Goal: Task Accomplishment & Management: Use online tool/utility

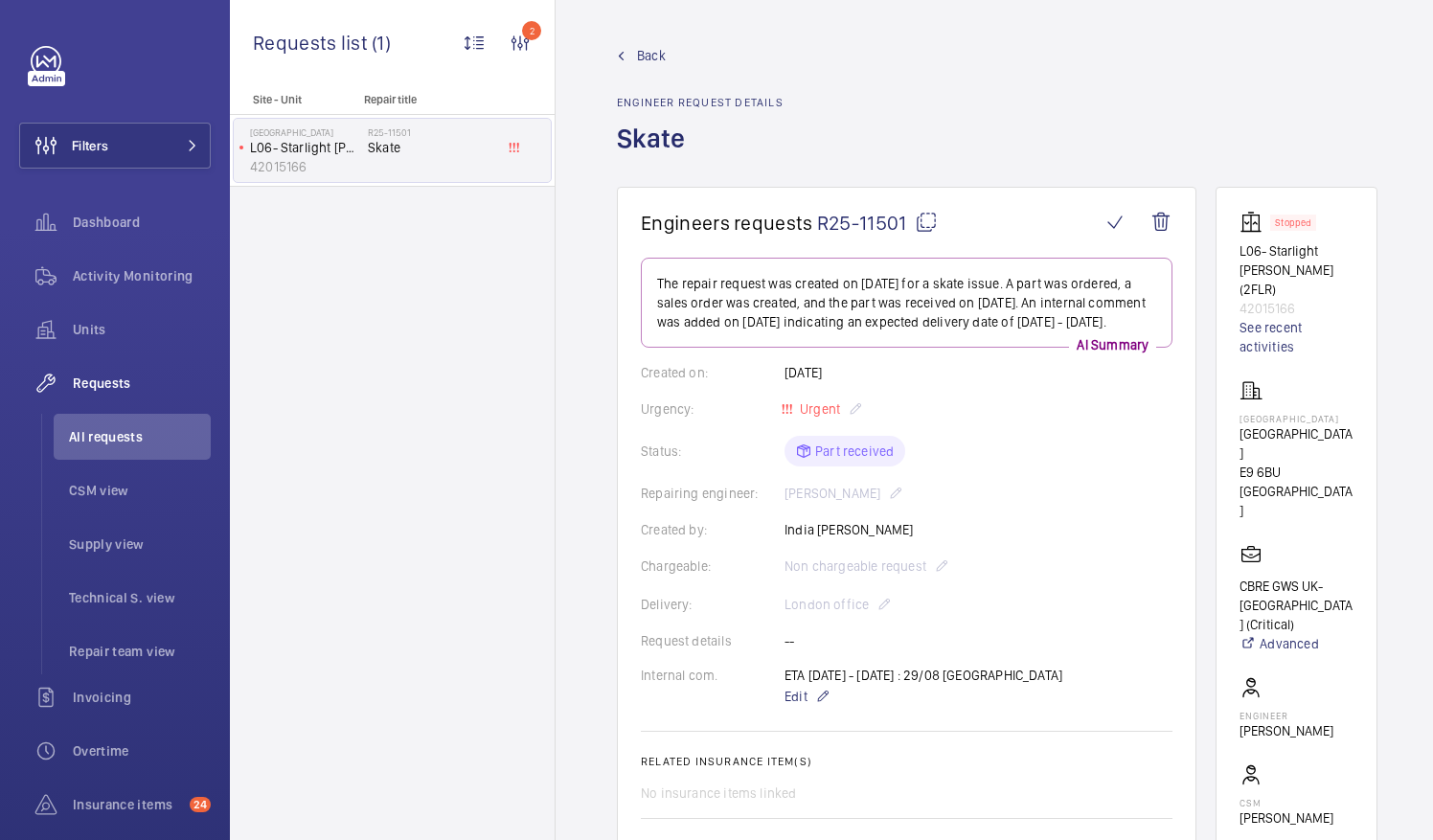
scroll to position [287, 0]
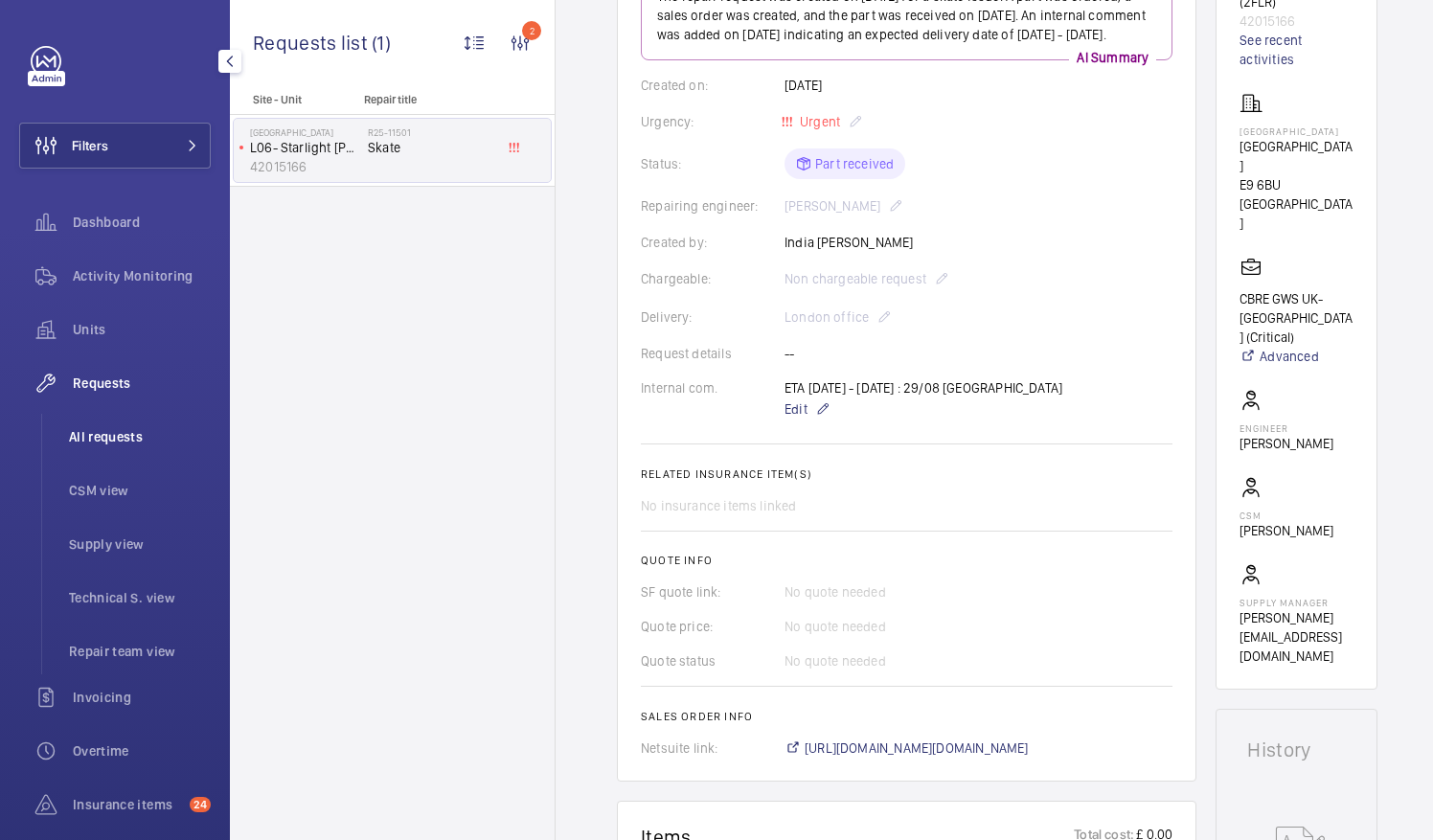
click at [117, 434] on span "All requests" at bounding box center [140, 436] width 142 height 19
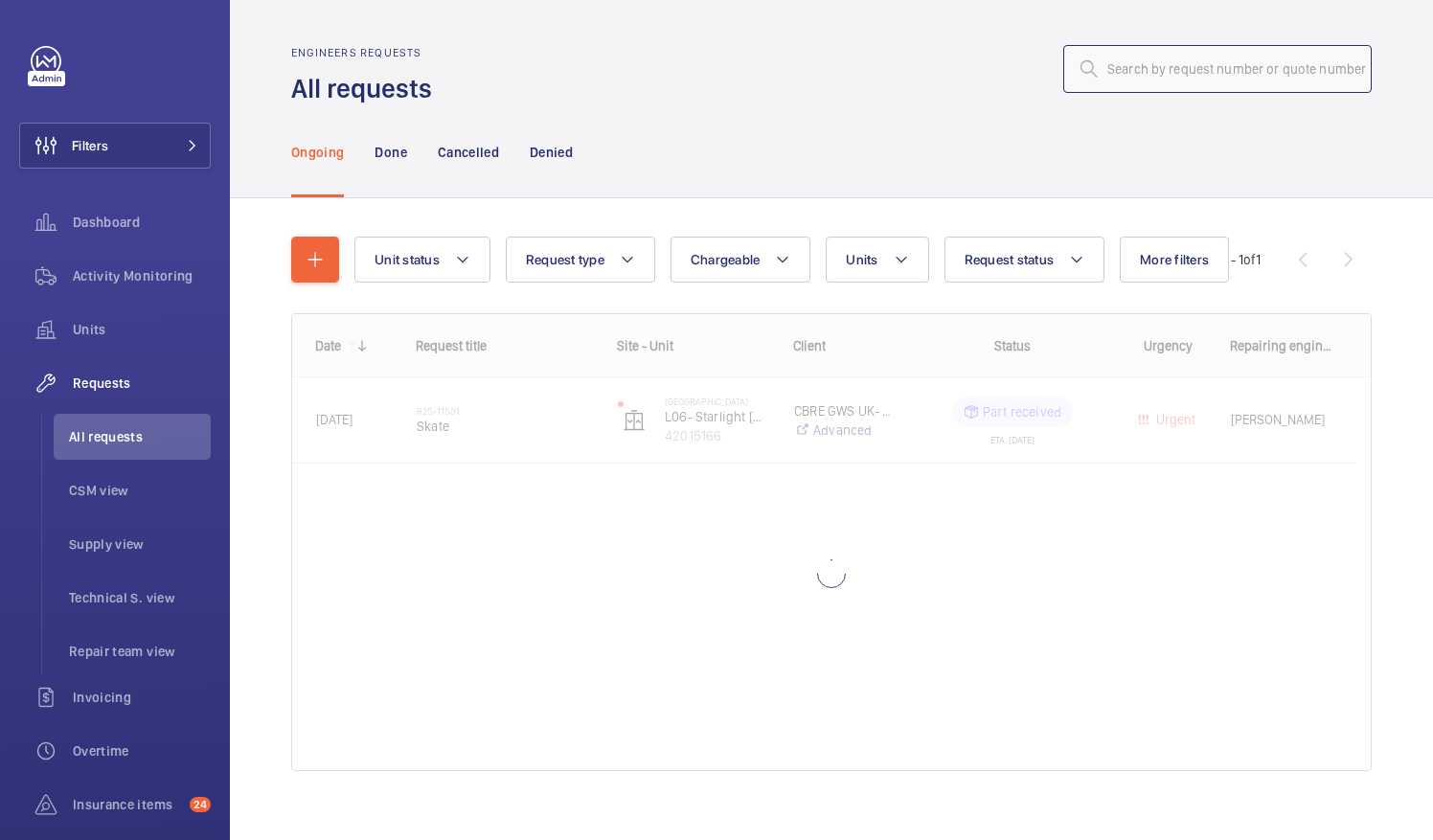
click at [1104, 71] on input "text" at bounding box center [1217, 68] width 308 height 48
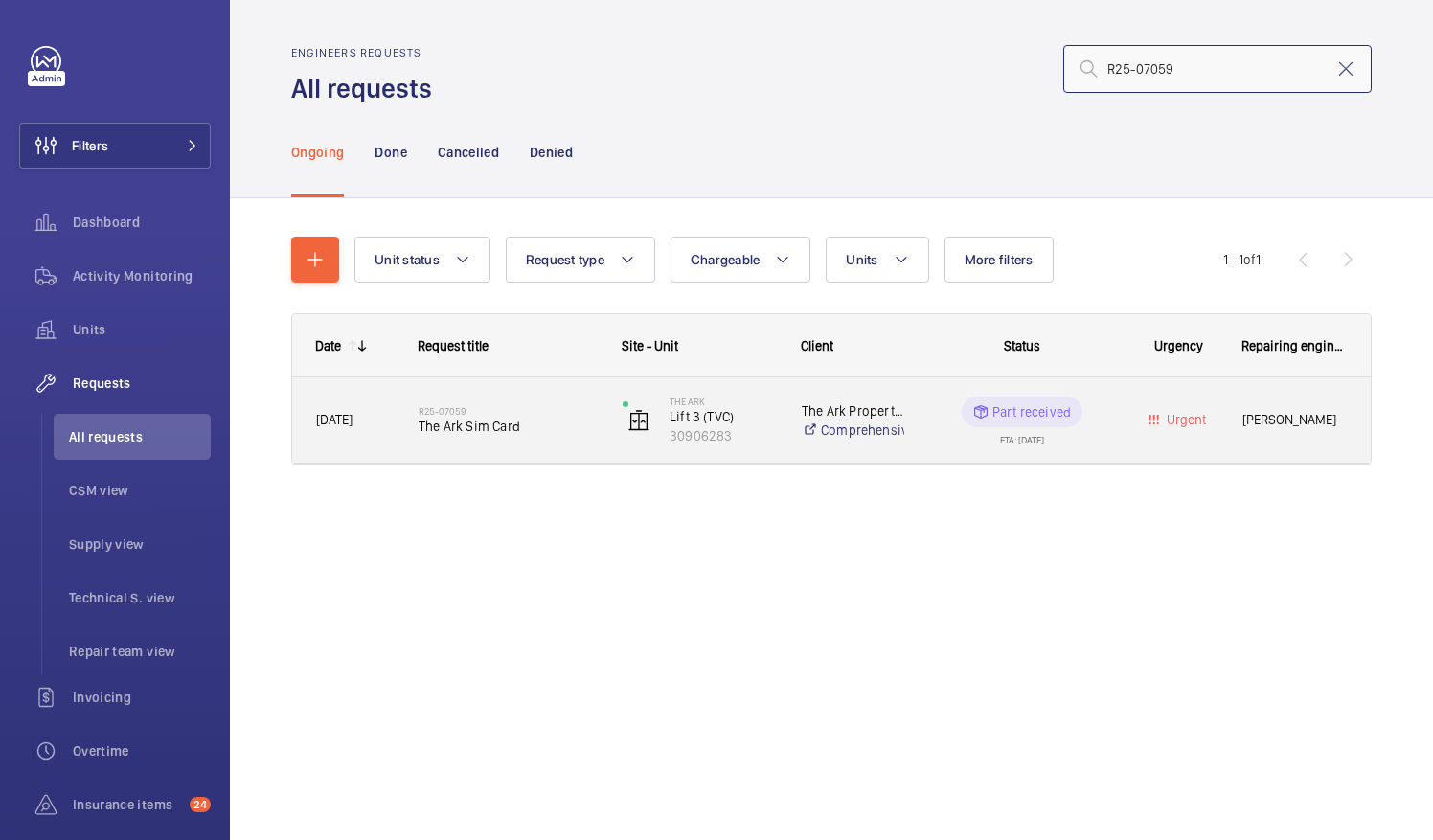
type input "R25-07059"
click at [489, 427] on span "The Ark Sim Card" at bounding box center [508, 426] width 179 height 19
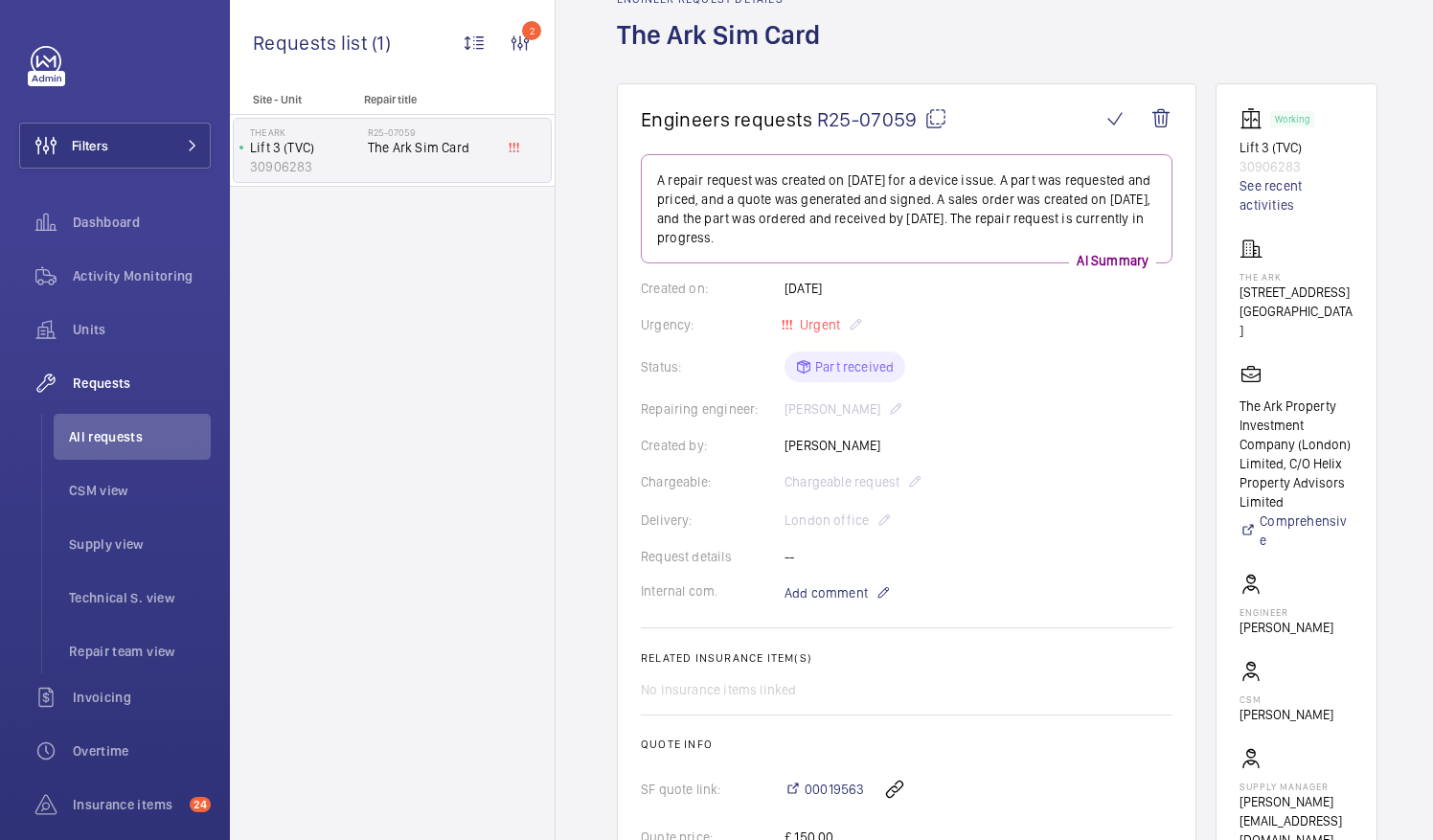
scroll to position [96, 0]
